Goal: Task Accomplishment & Management: Manage account settings

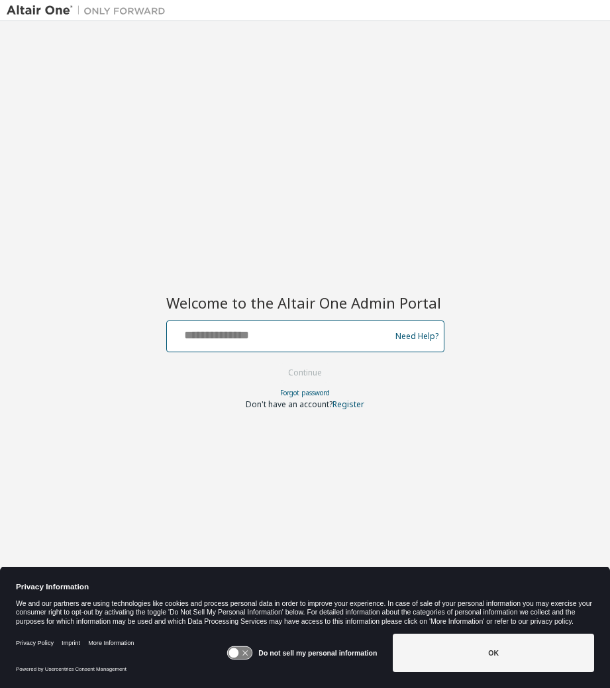
click at [231, 342] on input "text" at bounding box center [280, 333] width 216 height 19
type input "**********"
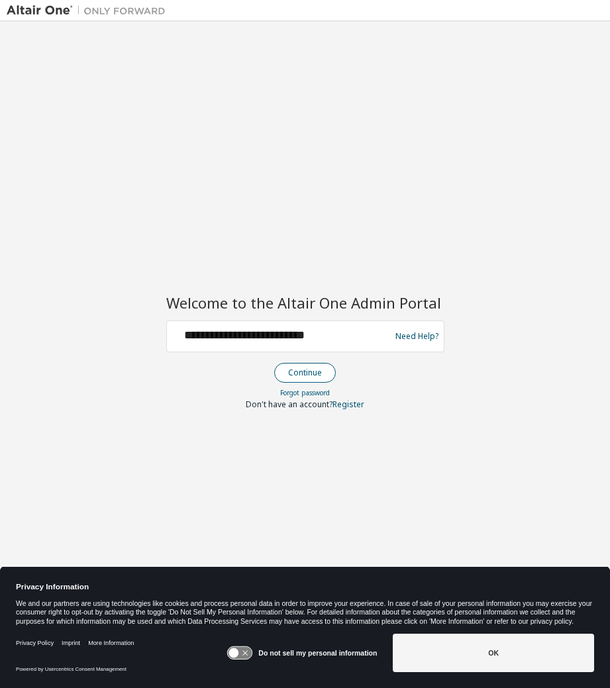
click at [309, 373] on button "Continue" at bounding box center [305, 373] width 62 height 20
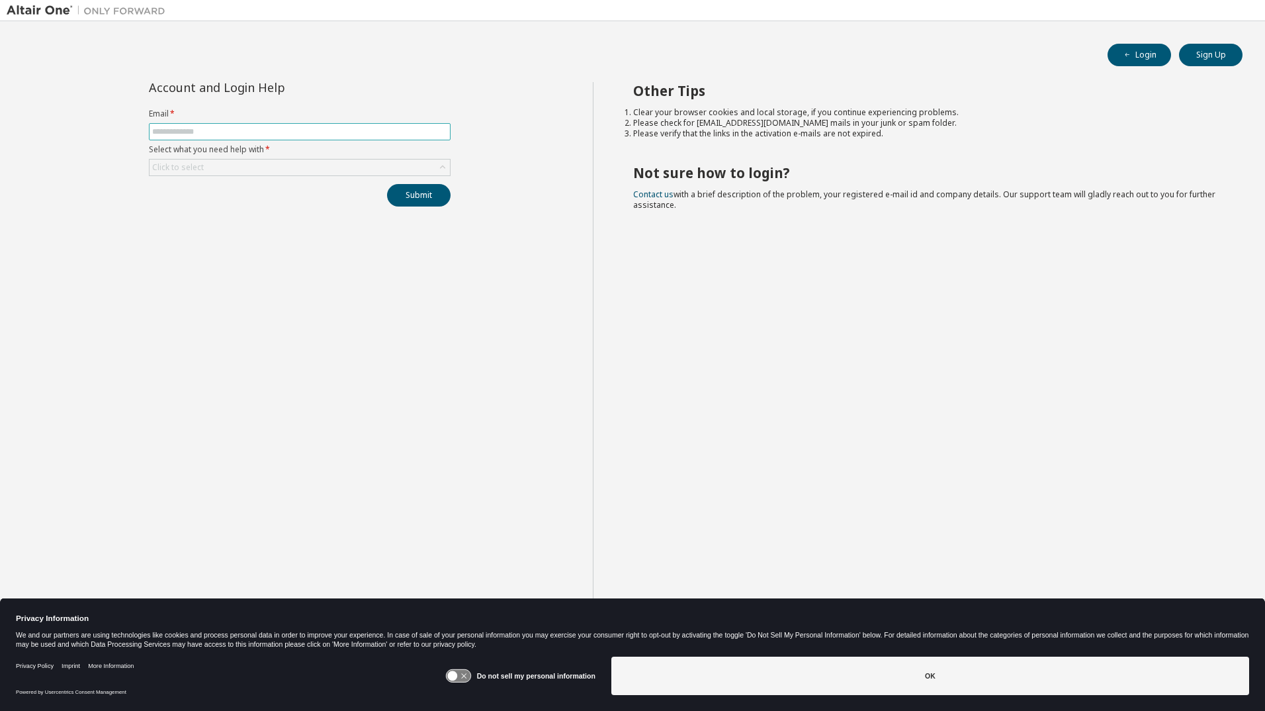
click at [291, 130] on input "text" at bounding box center [299, 131] width 295 height 11
type input "**********"
click at [433, 165] on div "Click to select" at bounding box center [300, 167] width 300 height 16
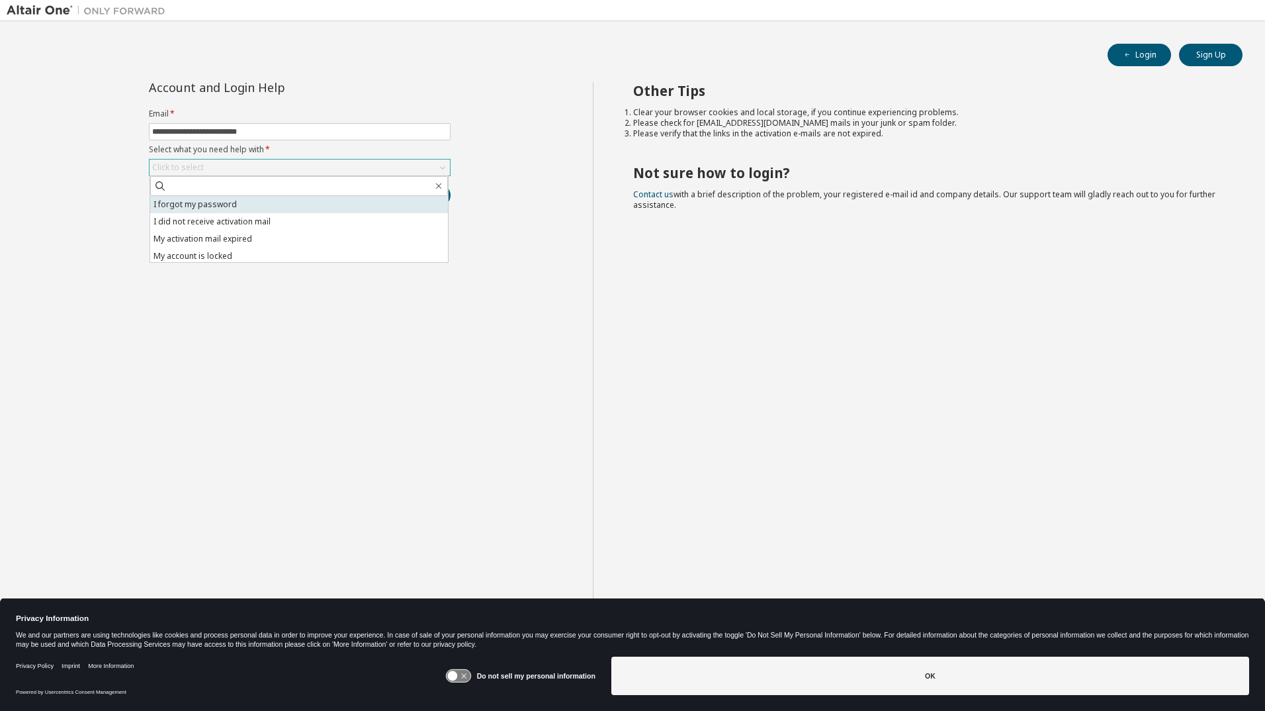
click at [244, 210] on li "I forgot my password" at bounding box center [299, 204] width 298 height 17
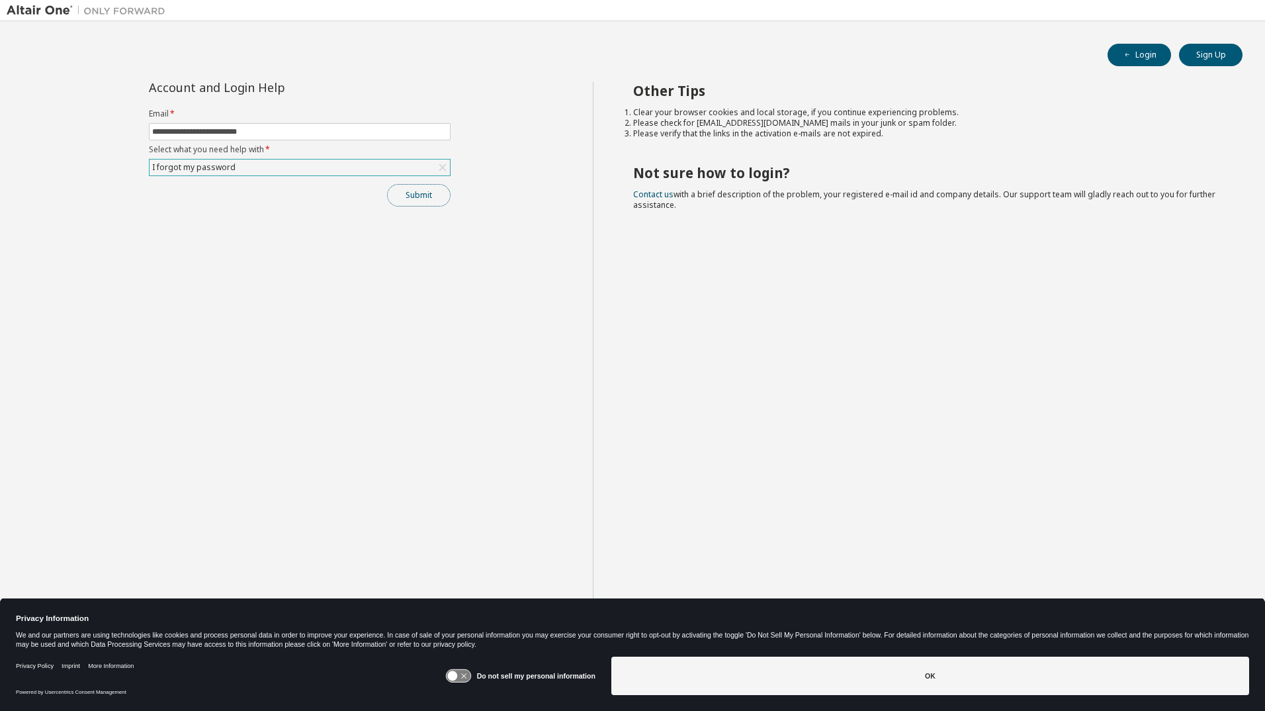
click at [420, 199] on button "Submit" at bounding box center [419, 195] width 64 height 23
click at [424, 199] on button "Submit" at bounding box center [419, 195] width 64 height 23
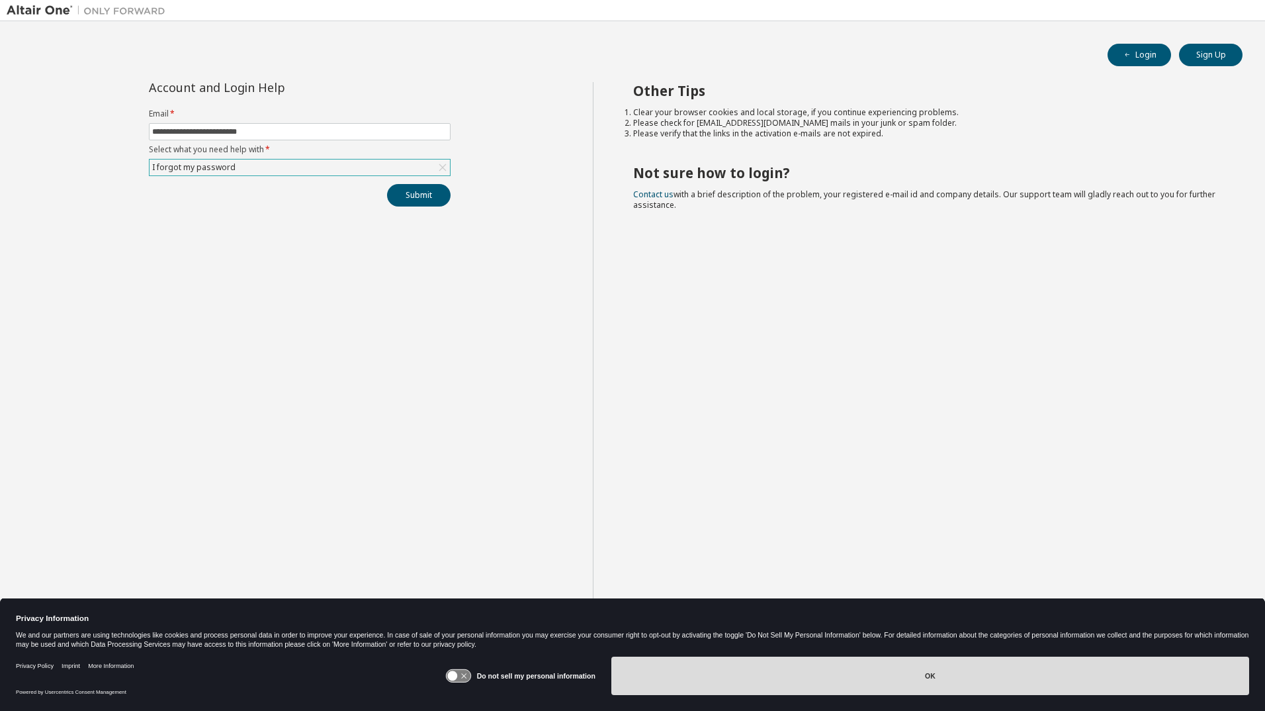
click at [920, 670] on button "OK" at bounding box center [931, 676] width 638 height 38
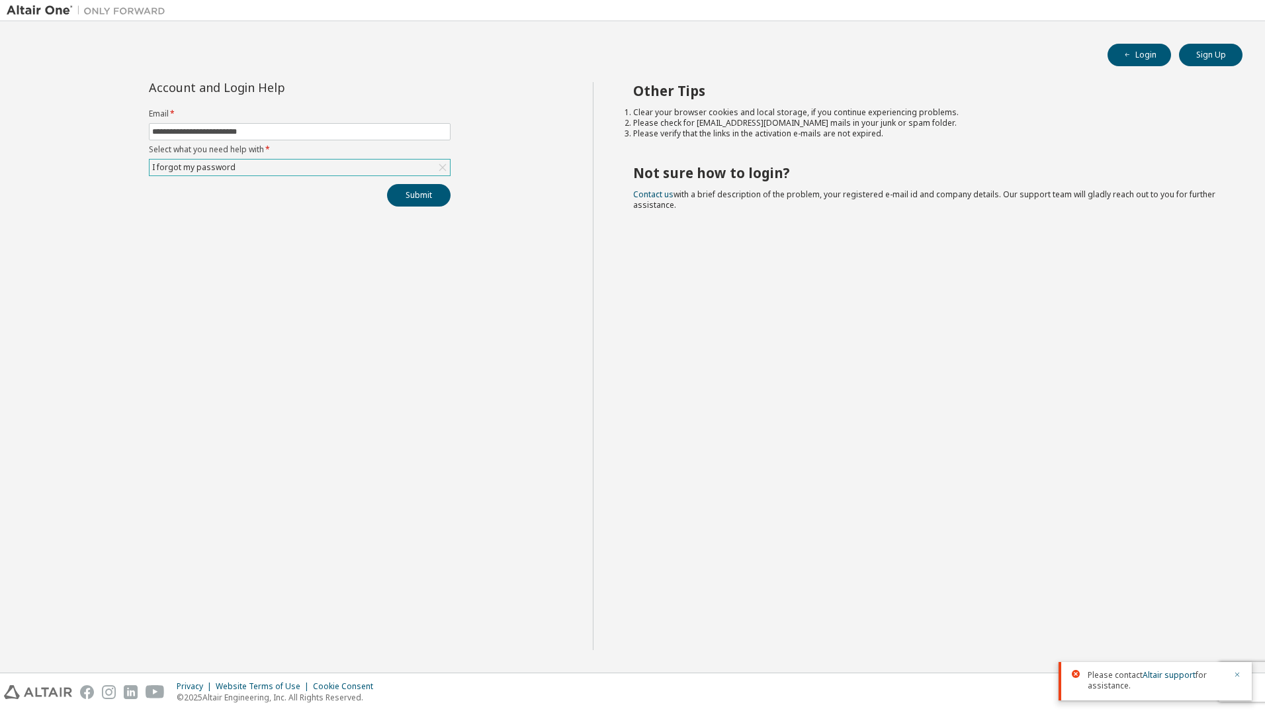
click at [1238, 676] on icon "button" at bounding box center [1238, 674] width 8 height 8
click at [426, 197] on button "Submit" at bounding box center [419, 195] width 64 height 23
click at [1171, 675] on link "Altair support" at bounding box center [1169, 674] width 53 height 11
click at [1030, 367] on div "Other Tips Clear your browser cookies and local storage, if you continue experi…" at bounding box center [926, 366] width 666 height 568
click at [1136, 51] on button "Login" at bounding box center [1140, 55] width 64 height 23
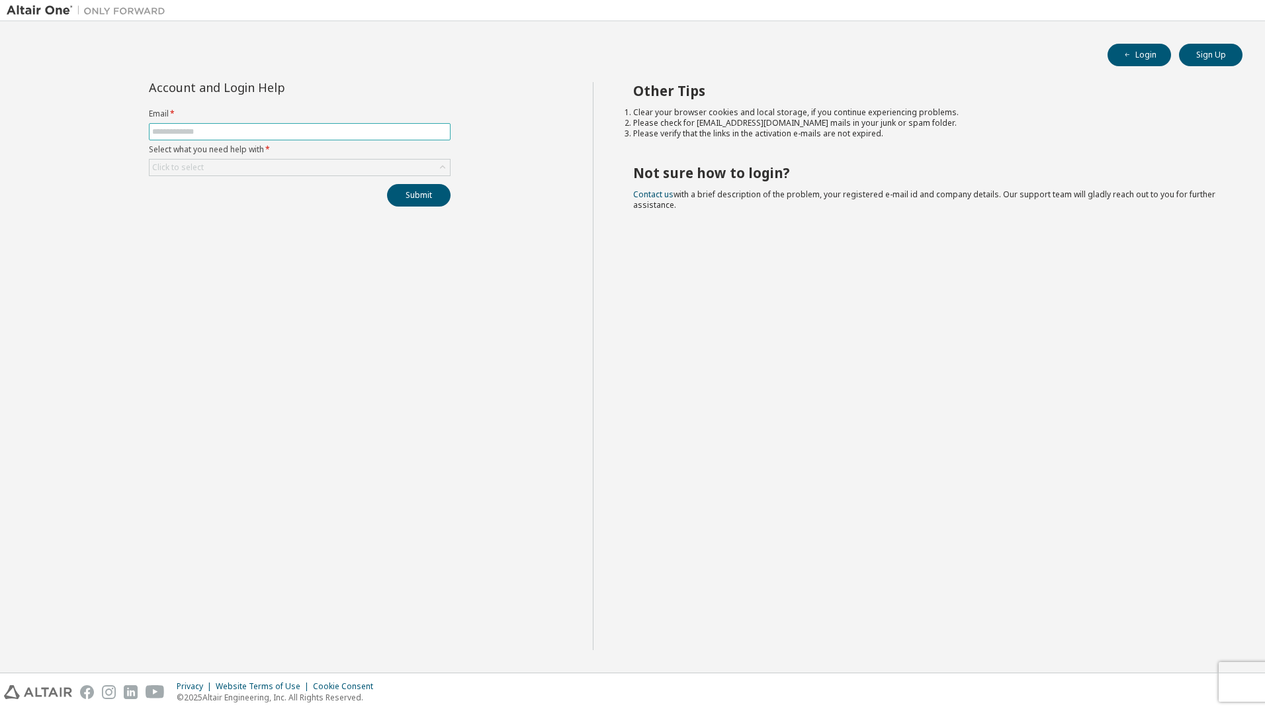
click at [250, 132] on input "text" at bounding box center [299, 131] width 295 height 11
type input "**********"
click at [387, 184] on button "Submit" at bounding box center [419, 195] width 64 height 23
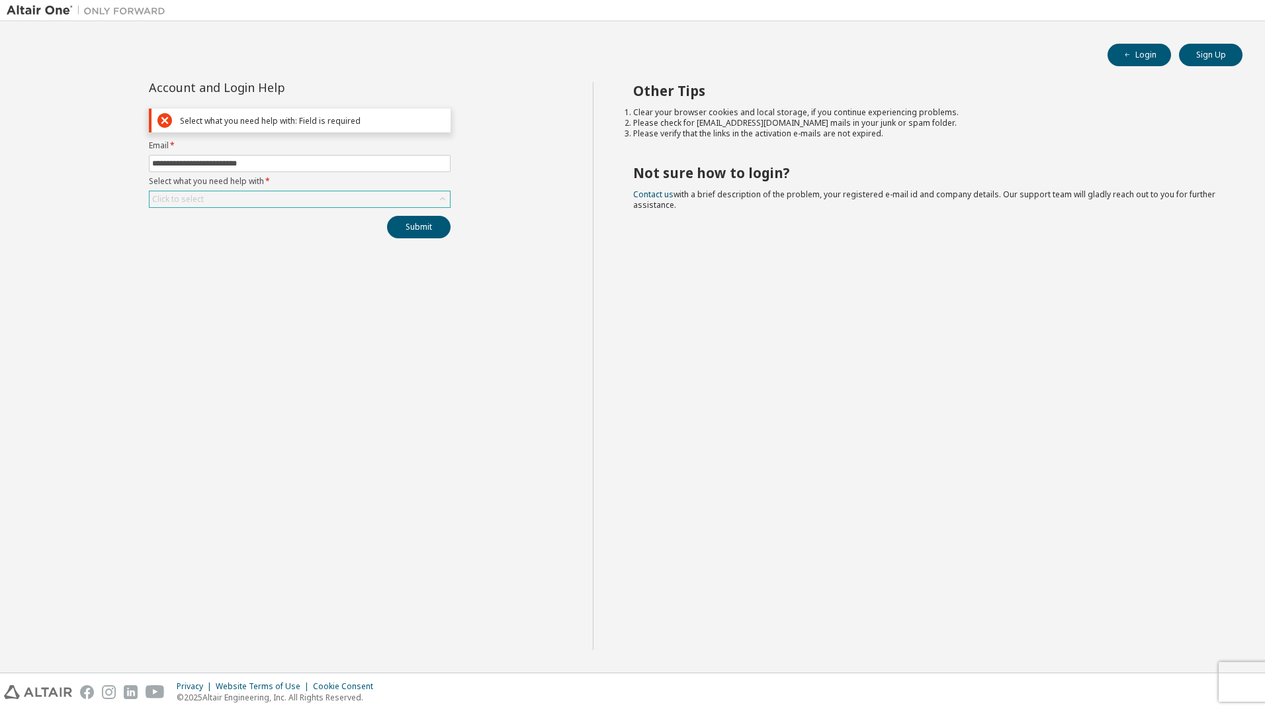
click at [396, 205] on div "Click to select" at bounding box center [300, 199] width 300 height 16
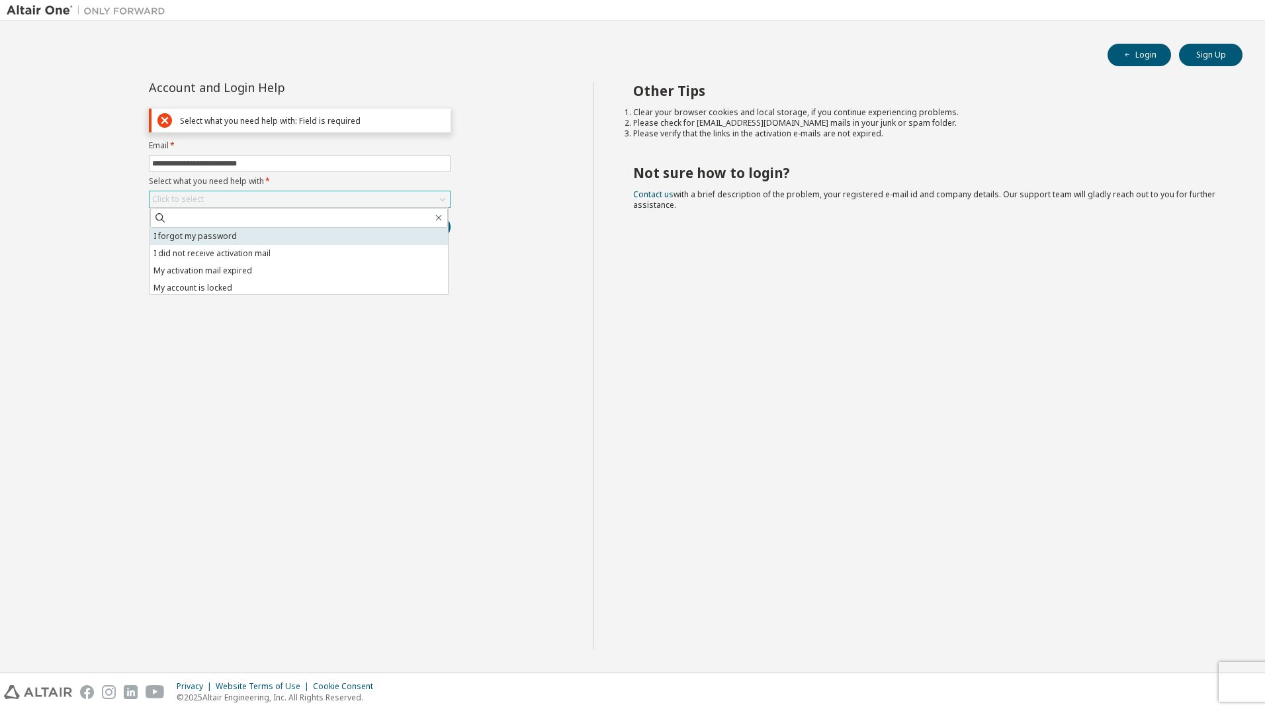
click at [328, 242] on li "I forgot my password" at bounding box center [299, 236] width 298 height 17
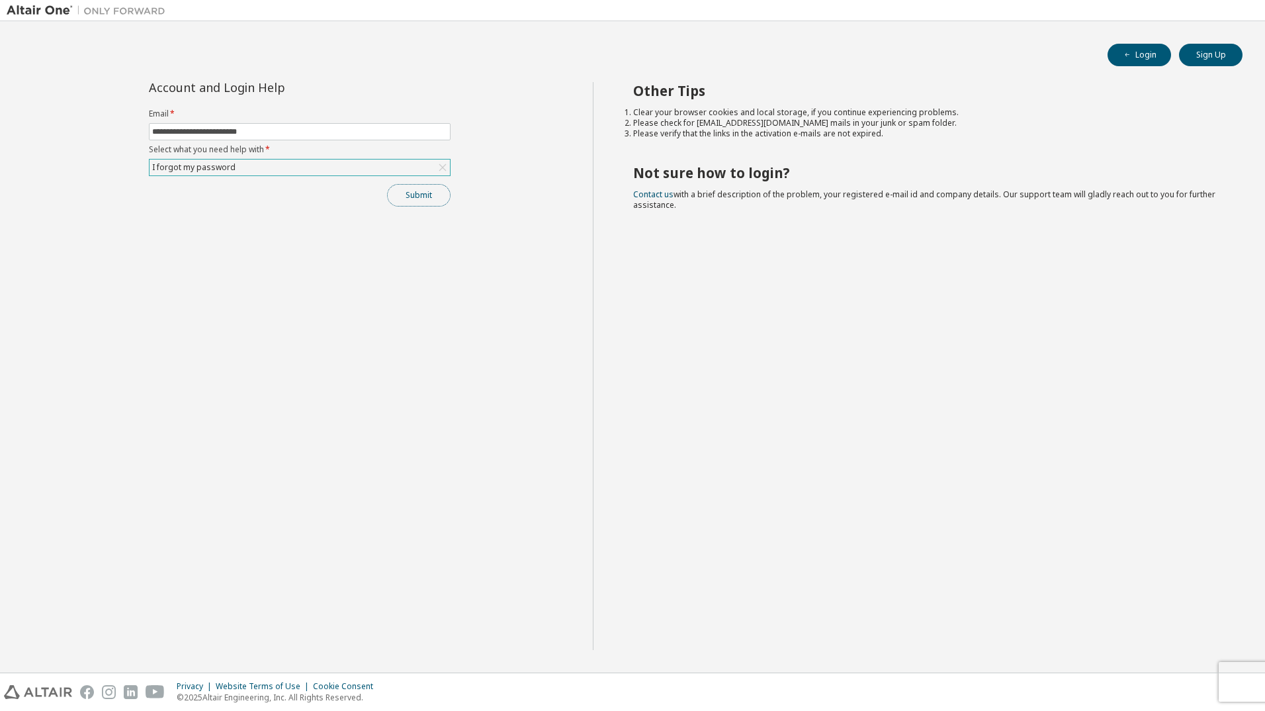
click at [428, 191] on button "Submit" at bounding box center [419, 195] width 64 height 23
click at [1183, 676] on link "Altair support" at bounding box center [1169, 674] width 53 height 11
click at [1134, 501] on div "Other Tips Clear your browser cookies and local storage, if you continue experi…" at bounding box center [926, 366] width 666 height 568
click at [1169, 676] on link "Altair support" at bounding box center [1169, 674] width 53 height 11
click at [1181, 675] on link "Altair support" at bounding box center [1169, 674] width 53 height 11
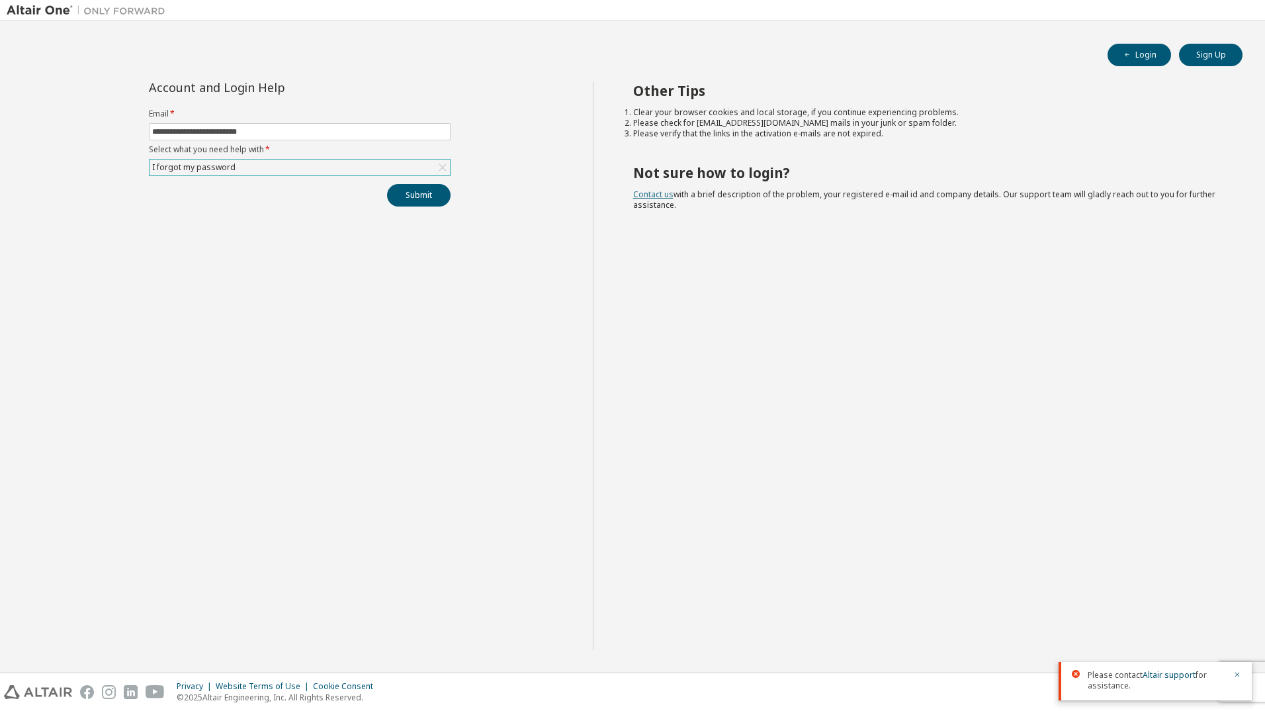
click at [656, 195] on link "Contact us" at bounding box center [653, 194] width 40 height 11
click at [1146, 50] on button "Login" at bounding box center [1140, 55] width 64 height 23
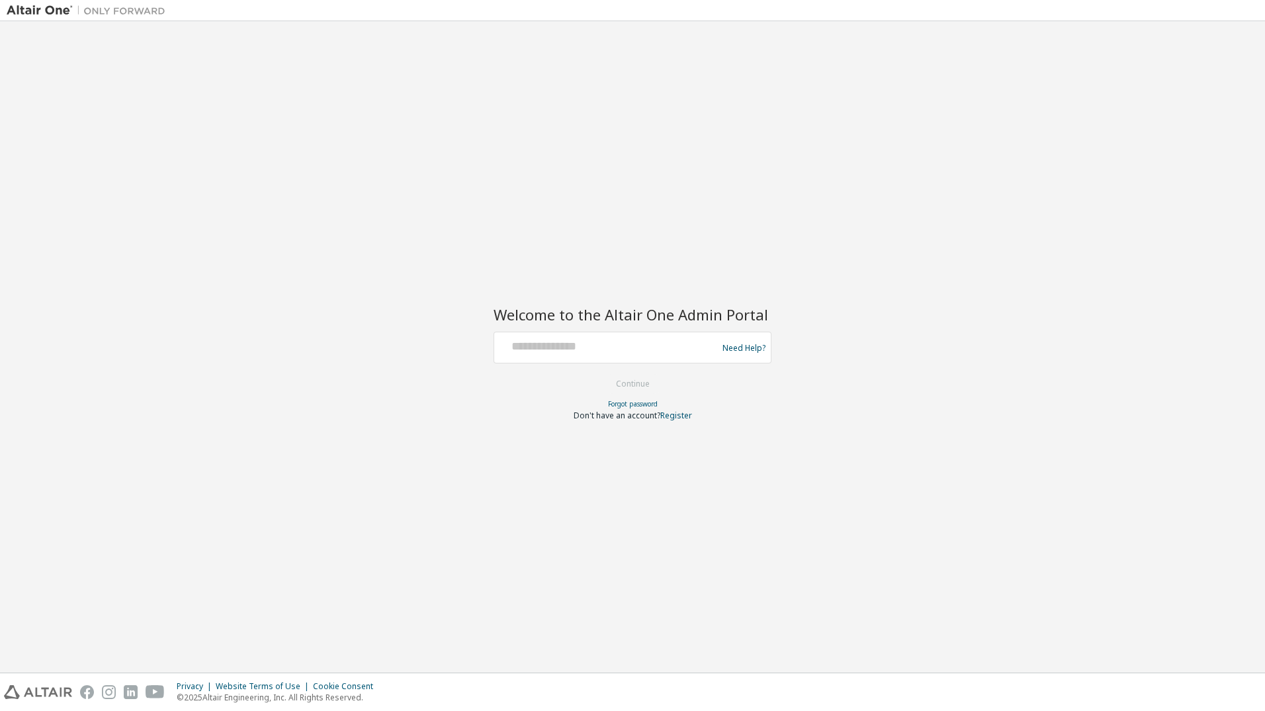
click at [631, 355] on div at bounding box center [608, 347] width 216 height 25
click at [575, 354] on div at bounding box center [608, 347] width 216 height 25
click at [582, 347] on input "text" at bounding box center [608, 344] width 216 height 19
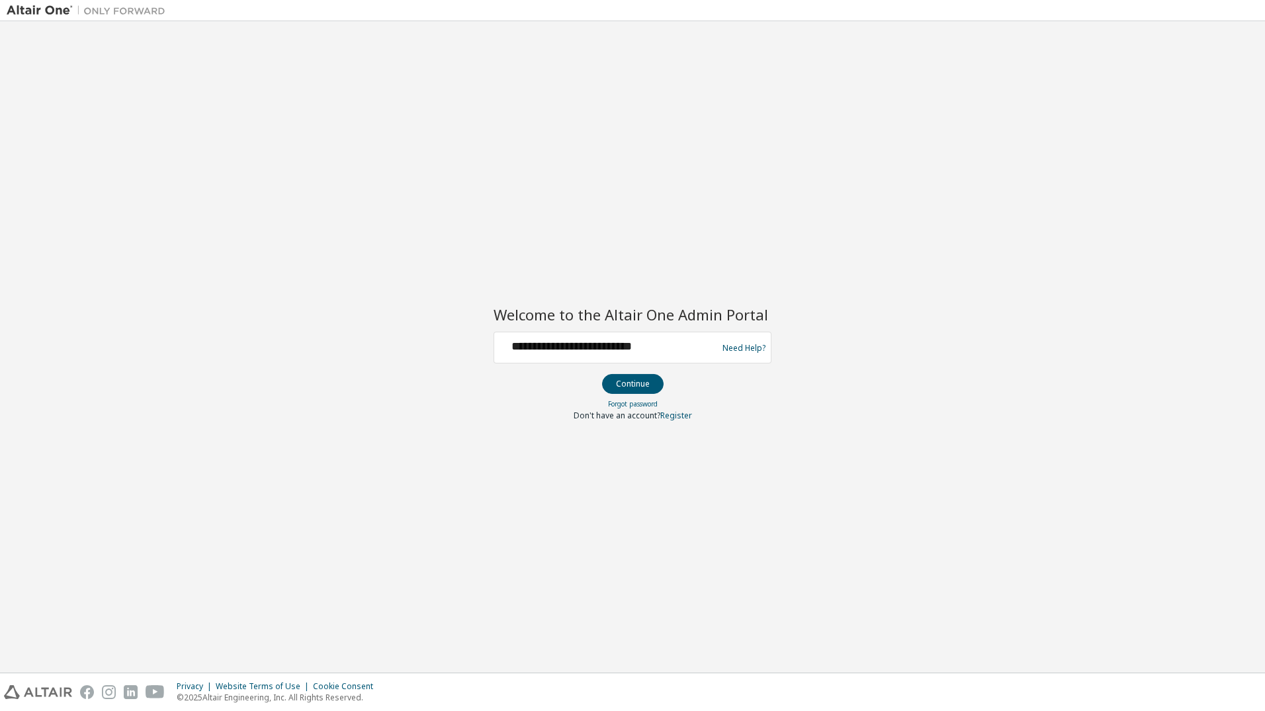
click at [614, 58] on div "**********" at bounding box center [633, 347] width 1252 height 638
click at [684, 349] on input "**********" at bounding box center [608, 344] width 216 height 19
type input "*"
paste input "**********"
type input "**********"
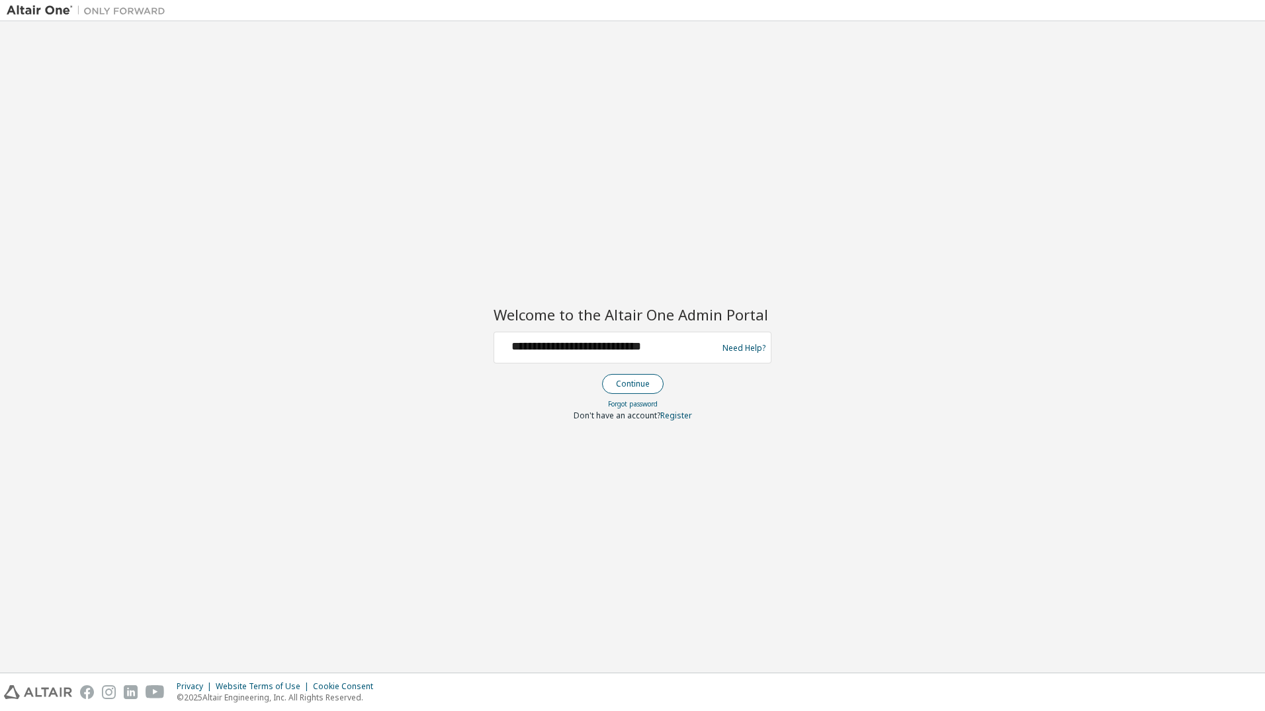
click at [641, 387] on button "Continue" at bounding box center [633, 384] width 62 height 20
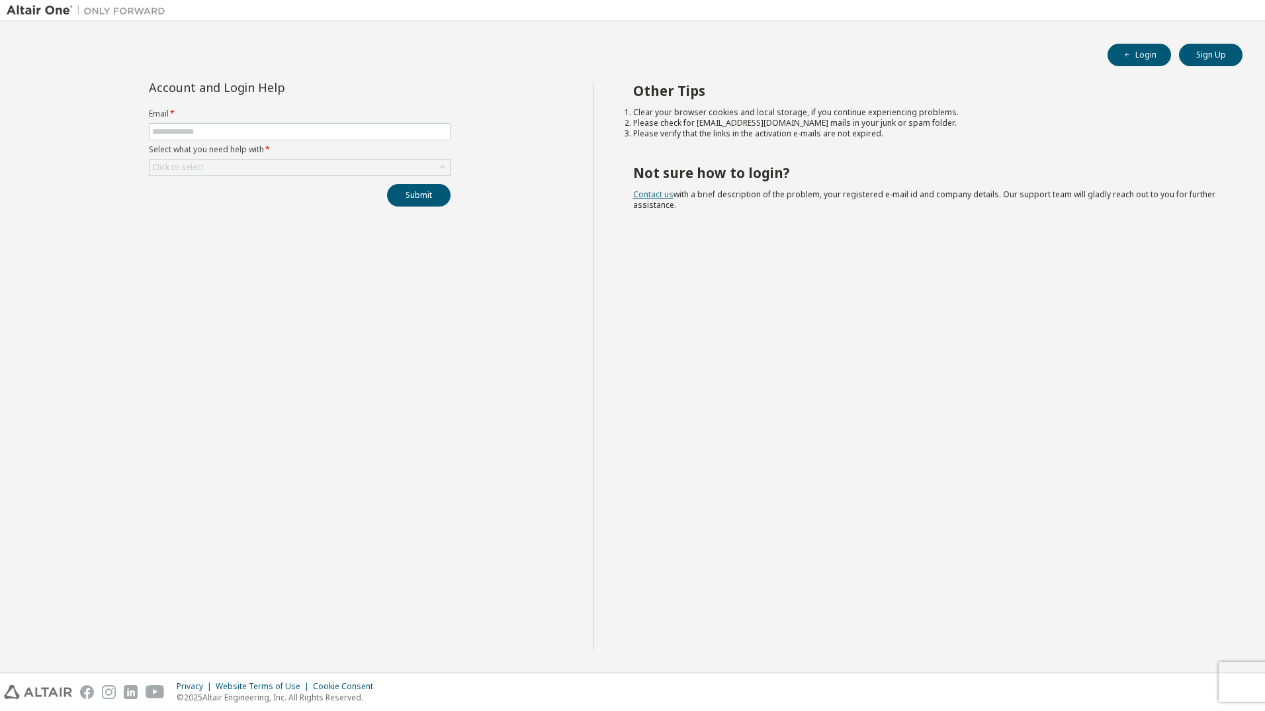
click at [659, 193] on link "Contact us" at bounding box center [653, 194] width 40 height 11
click at [1203, 53] on button "Sign Up" at bounding box center [1211, 55] width 64 height 23
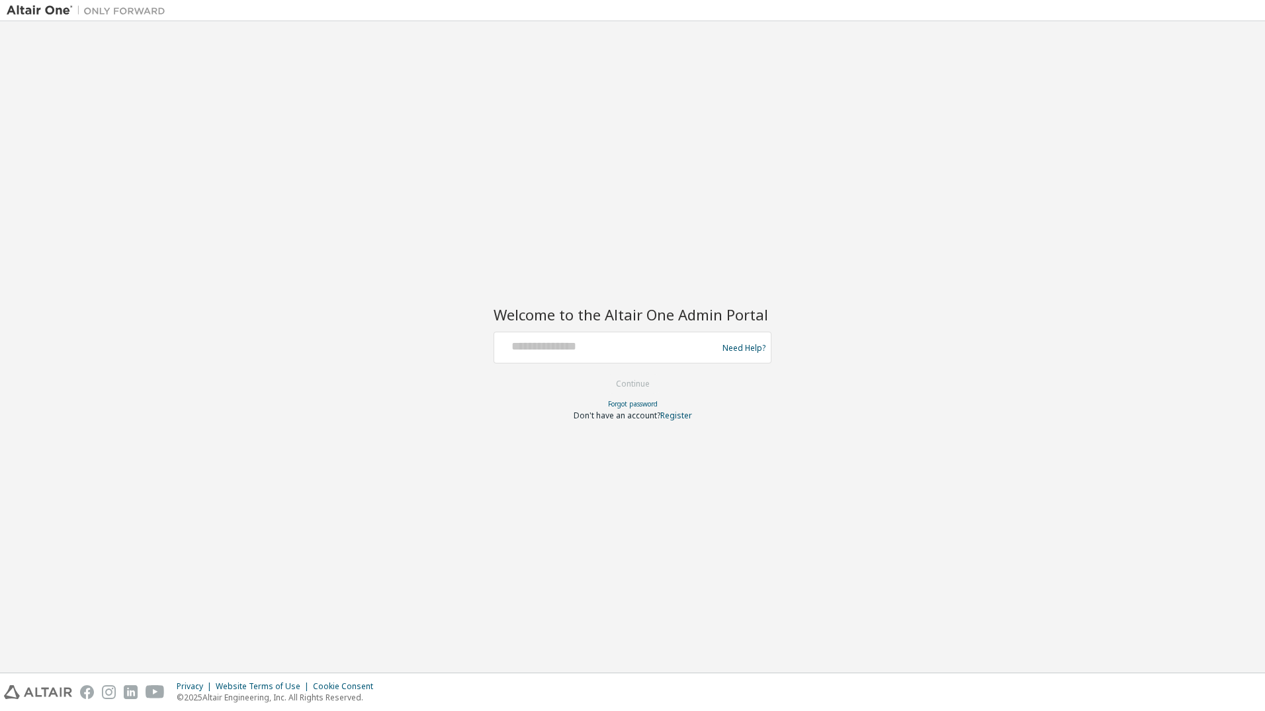
click at [537, 354] on div at bounding box center [608, 347] width 216 height 25
click at [636, 344] on input "text" at bounding box center [608, 344] width 216 height 19
type input "**********"
click at [641, 388] on button "Continue" at bounding box center [633, 384] width 62 height 20
